Goal: Task Accomplishment & Management: Use online tool/utility

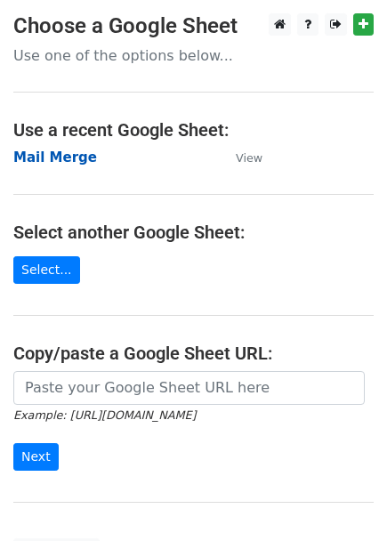
click at [54, 159] on strong "Mail Merge" at bounding box center [55, 157] width 84 height 16
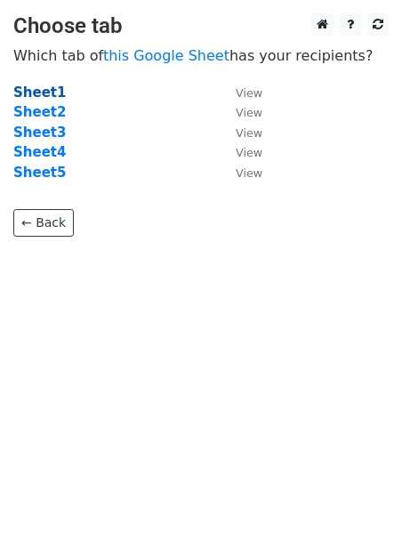
click at [44, 93] on strong "Sheet1" at bounding box center [39, 92] width 52 height 16
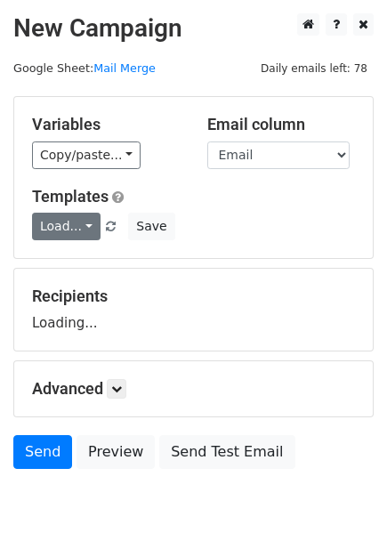
click at [69, 235] on link "Load..." at bounding box center [66, 227] width 68 height 28
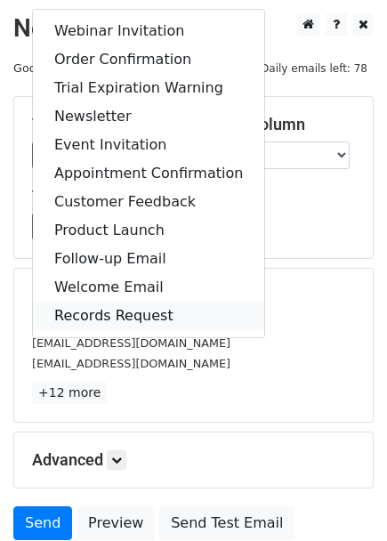
click at [81, 312] on link "Records Request" at bounding box center [148, 316] width 231 height 28
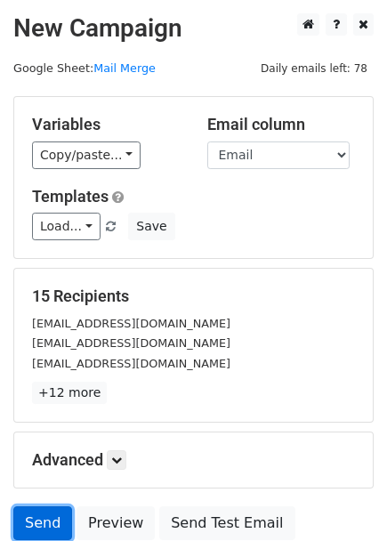
click at [42, 526] on link "Send" at bounding box center [42, 523] width 59 height 34
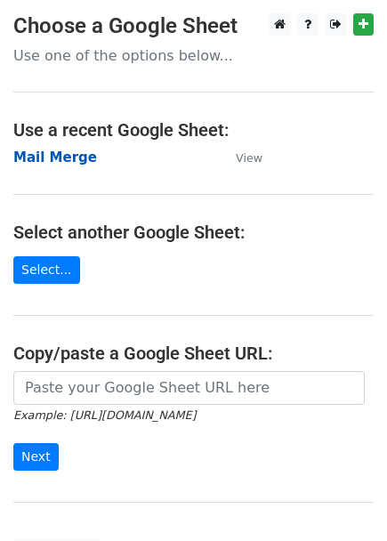
click at [40, 160] on strong "Mail Merge" at bounding box center [55, 157] width 84 height 16
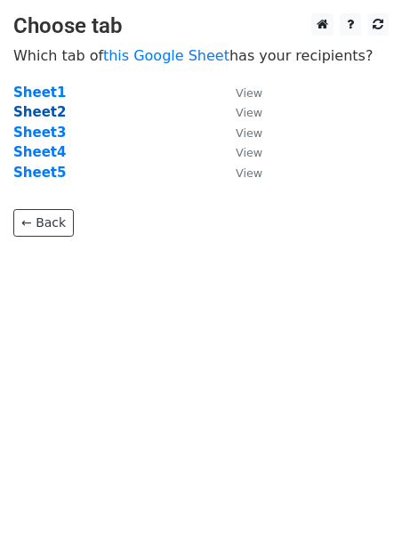
click at [22, 117] on strong "Sheet2" at bounding box center [39, 112] width 52 height 16
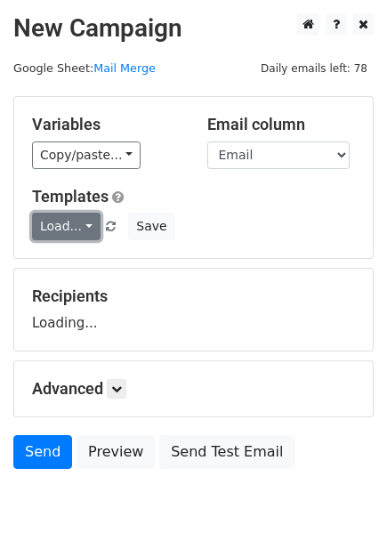
click at [70, 223] on link "Load..." at bounding box center [66, 227] width 68 height 28
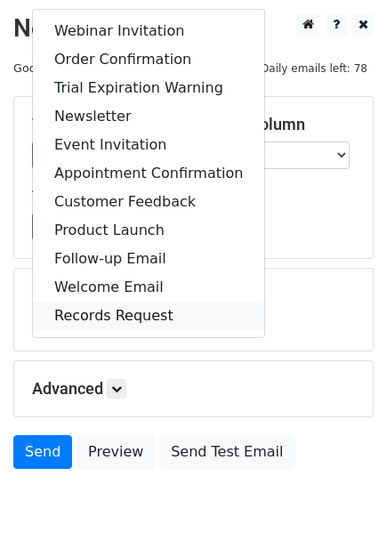
click at [71, 318] on link "Records Request" at bounding box center [148, 316] width 231 height 28
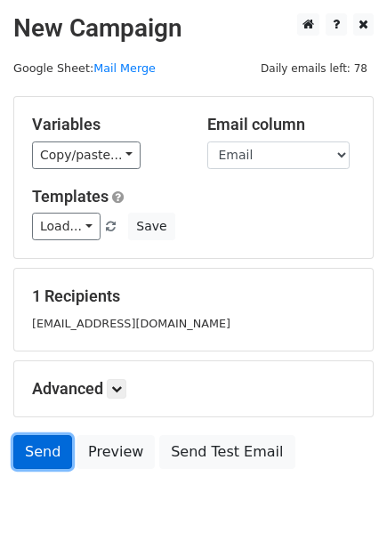
click at [27, 455] on link "Send" at bounding box center [42, 452] width 59 height 34
